Goal: Task Accomplishment & Management: Manage account settings

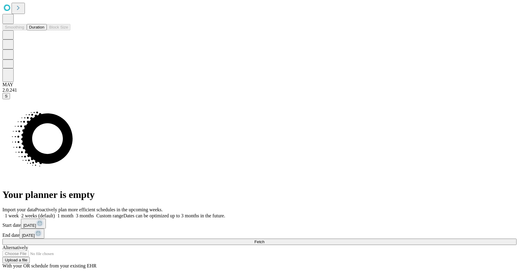
click at [34, 30] on button "Duration" at bounding box center [37, 27] width 20 height 6
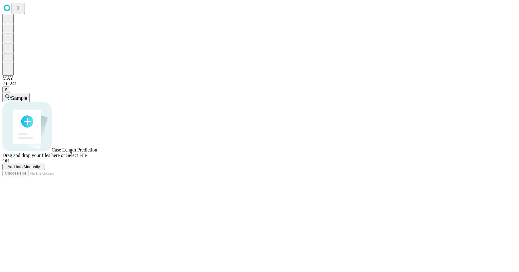
click at [87, 158] on span "Select File" at bounding box center [76, 155] width 21 height 5
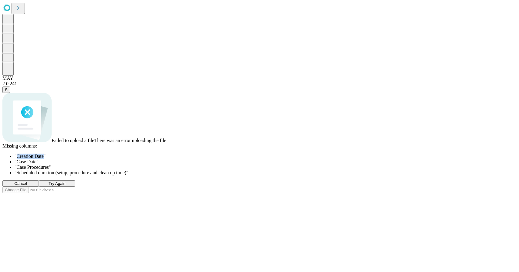
drag, startPoint x: 222, startPoint y: 163, endPoint x: 191, endPoint y: 162, distance: 30.3
click at [46, 159] on span "" Creation Date "" at bounding box center [30, 156] width 31 height 5
copy span "Creation Date"
drag, startPoint x: 215, startPoint y: 171, endPoint x: 192, endPoint y: 171, distance: 22.2
click at [38, 164] on span "" Case Date "" at bounding box center [27, 161] width 24 height 5
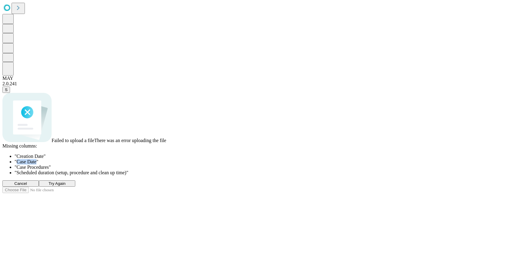
copy span "Case Date"
drag, startPoint x: 229, startPoint y: 179, endPoint x: 193, endPoint y: 180, distance: 36.7
click at [51, 170] on span "" Case Procedures "" at bounding box center [33, 166] width 36 height 5
copy span "Case Procedures"
drag, startPoint x: 318, startPoint y: 185, endPoint x: 191, endPoint y: 188, distance: 126.5
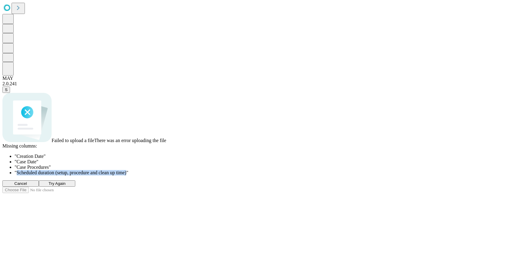
click at [128, 175] on span "" Scheduled duration (setup, procedure and clean up time) "" at bounding box center [72, 172] width 114 height 5
copy span "Scheduled duration (setup, procedure and clean up time)"
click at [341, 175] on li "" Scheduled duration (setup, procedure and clean up time) "" at bounding box center [266, 172] width 502 height 5
click at [66, 186] on span "Try Again" at bounding box center [57, 183] width 17 height 5
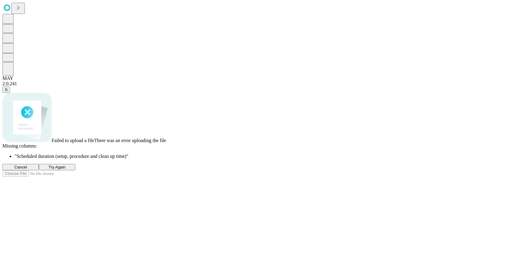
click at [27, 169] on span "Cancel" at bounding box center [20, 167] width 13 height 5
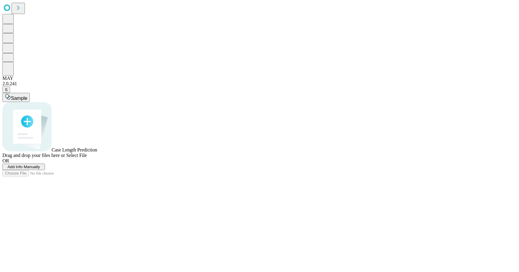
click at [87, 158] on span "Select File" at bounding box center [76, 155] width 21 height 5
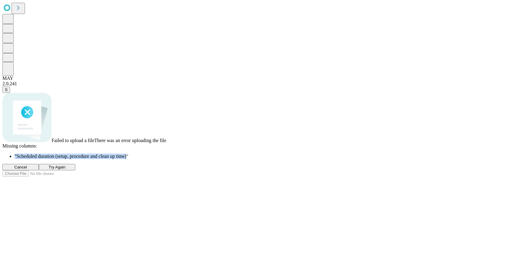
drag, startPoint x: 318, startPoint y: 174, endPoint x: 187, endPoint y: 175, distance: 130.5
click at [187, 159] on li "" Scheduled duration (setup, procedure and clean up time) "" at bounding box center [266, 156] width 502 height 5
click at [128, 159] on span "" Scheduled duration (setup, procedure and clean up time) "" at bounding box center [72, 156] width 114 height 5
drag, startPoint x: 194, startPoint y: 174, endPoint x: 318, endPoint y: 173, distance: 124.1
click at [128, 159] on span "" Scheduled duration (setup, procedure and clean up time) "" at bounding box center [72, 156] width 114 height 5
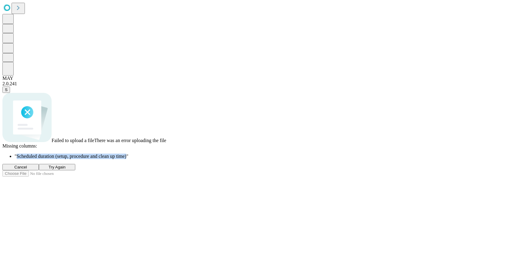
copy span "Scheduled duration (setup, procedure and clean up time)"
click at [344, 159] on li "" Scheduled duration (setup, procedure and clean up time) "" at bounding box center [266, 156] width 502 height 5
click at [66, 169] on span "Try Again" at bounding box center [57, 167] width 17 height 5
click at [27, 169] on span "Cancel" at bounding box center [20, 167] width 13 height 5
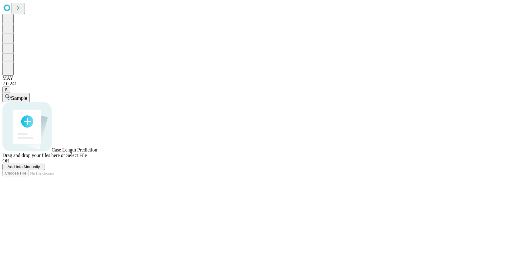
click at [87, 158] on span "Select File" at bounding box center [76, 155] width 21 height 5
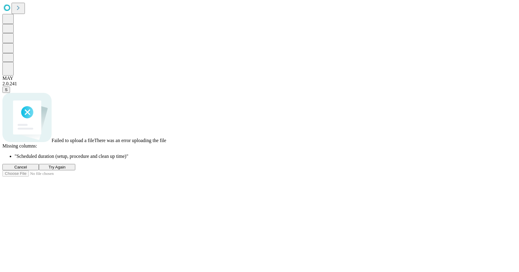
click at [75, 170] on button "Try Again" at bounding box center [57, 167] width 36 height 6
click at [66, 169] on span "Try Again" at bounding box center [57, 167] width 17 height 5
drag, startPoint x: 319, startPoint y: 175, endPoint x: 192, endPoint y: 174, distance: 126.8
click at [128, 159] on span "" Scheduled duration (setup, procedure and clean up time) "" at bounding box center [72, 156] width 114 height 5
copy span "Scheduled duration (setup, procedure and clean up time)"
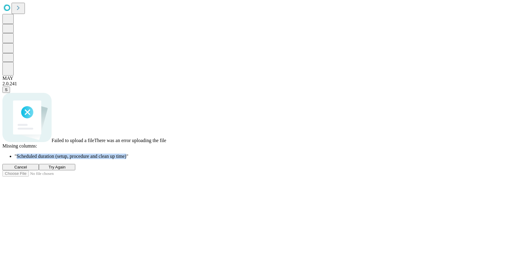
click at [39, 170] on button "Cancel" at bounding box center [20, 167] width 36 height 6
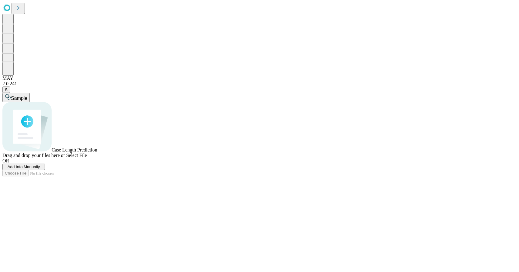
click at [431, 130] on div "Sample Case Length Prediction Drag and drop your files here or Select File OR A…" at bounding box center [259, 134] width 514 height 83
click at [87, 158] on span "Select File" at bounding box center [76, 155] width 21 height 5
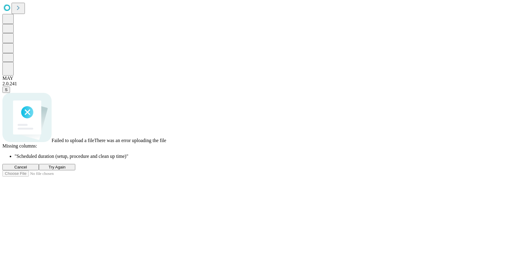
click at [22, 9] on icon at bounding box center [18, 8] width 8 height 8
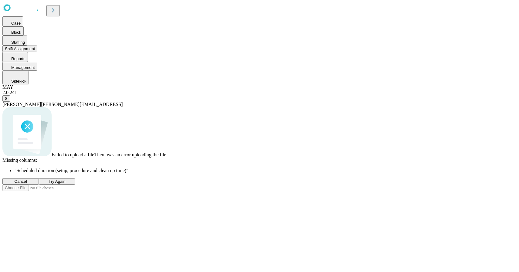
click at [37, 52] on button "Shift Assignment" at bounding box center [19, 49] width 35 height 6
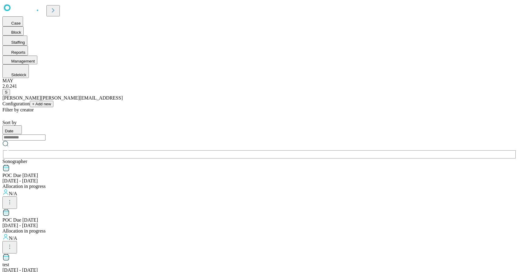
scroll to position [532, 0]
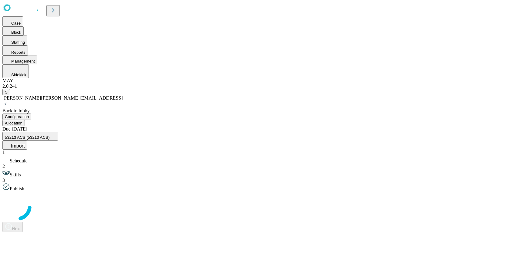
click at [57, 8] on icon at bounding box center [53, 10] width 8 height 8
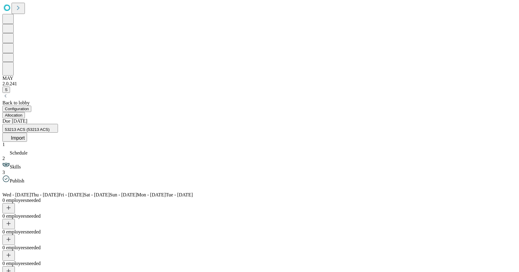
click at [25, 112] on button "Allocation" at bounding box center [13, 115] width 22 height 6
